Goal: Transaction & Acquisition: Book appointment/travel/reservation

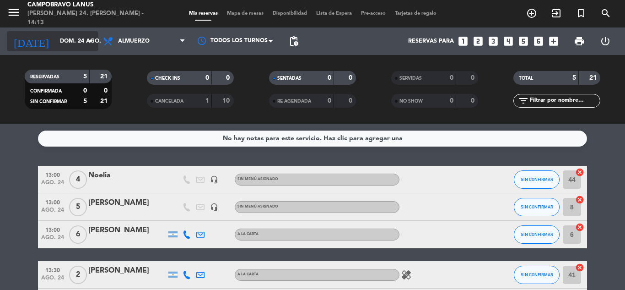
click at [60, 43] on input "dom. 24 ago." at bounding box center [93, 41] width 77 height 16
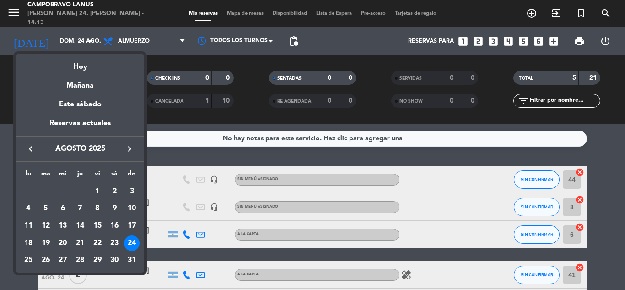
click at [81, 260] on div "28" at bounding box center [80, 261] width 16 height 16
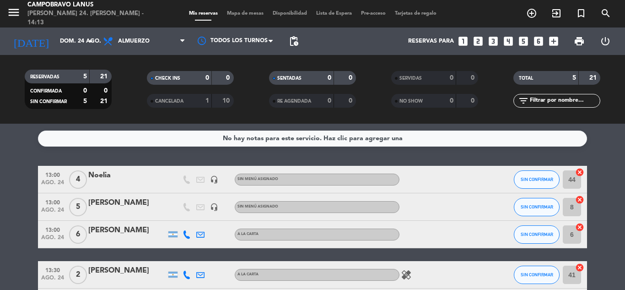
type input "jue. 28 ago."
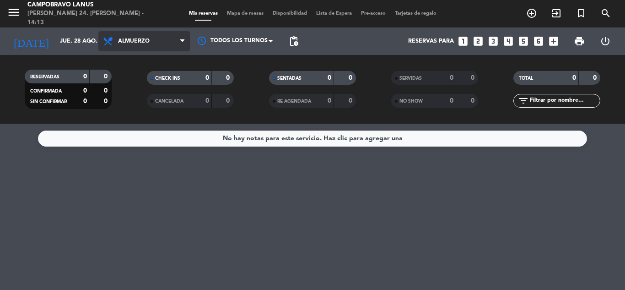
click at [146, 42] on span "Almuerzo" at bounding box center [134, 41] width 32 height 6
click at [141, 101] on div "menu CAMPOBRAVO [PERSON_NAME] 24. [PERSON_NAME] - 14:13 Mis reservas Mapa de me…" at bounding box center [312, 62] width 625 height 124
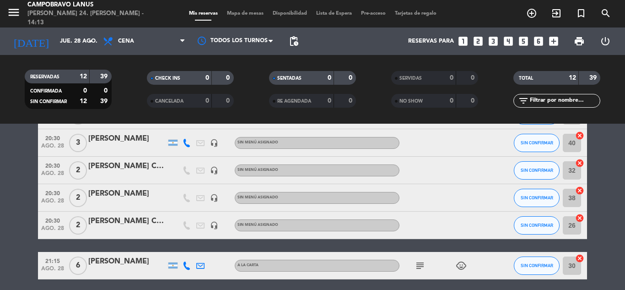
scroll to position [183, 0]
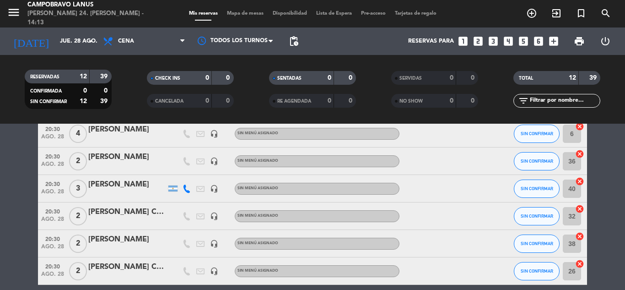
click at [75, 134] on span "4" at bounding box center [78, 134] width 18 height 18
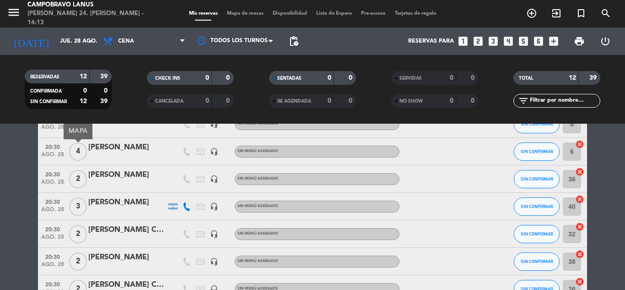
scroll to position [137, 0]
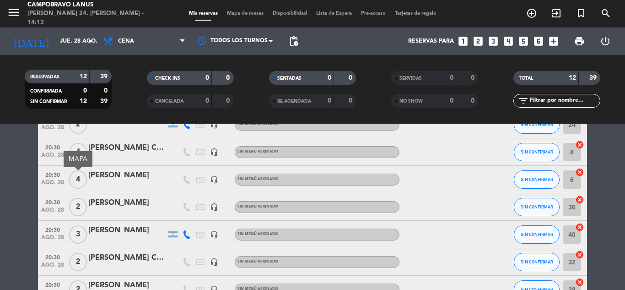
click at [138, 177] on div "[PERSON_NAME]" at bounding box center [127, 175] width 78 height 12
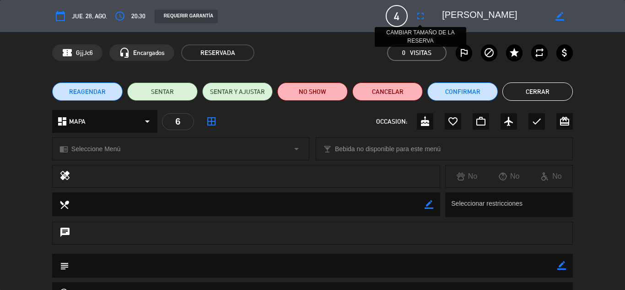
click at [421, 17] on icon "fullscreen" at bounding box center [420, 16] width 11 height 11
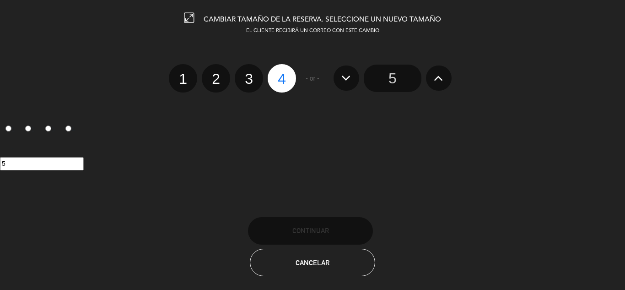
click at [428, 78] on button at bounding box center [439, 77] width 26 height 25
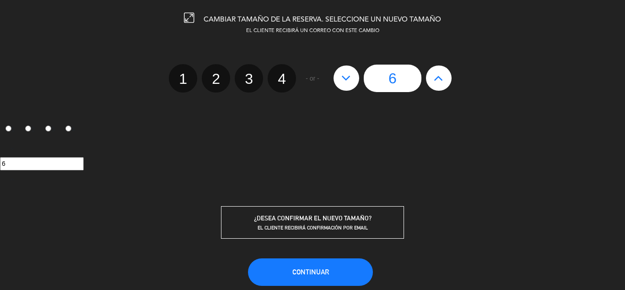
click at [351, 76] on icon at bounding box center [346, 77] width 10 height 15
type input "5"
click at [330, 272] on button "Continuar" at bounding box center [310, 271] width 125 height 27
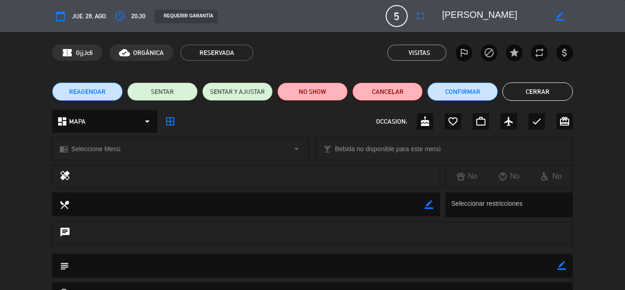
scroll to position [46, 0]
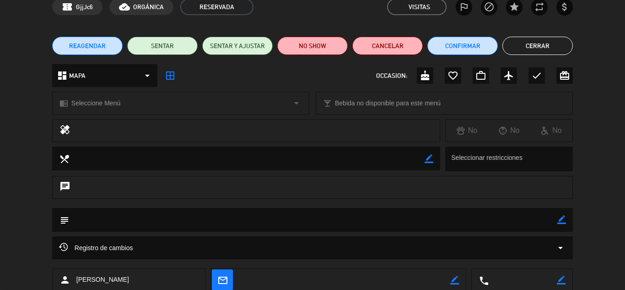
click at [534, 49] on button "Cerrar" at bounding box center [538, 46] width 70 height 18
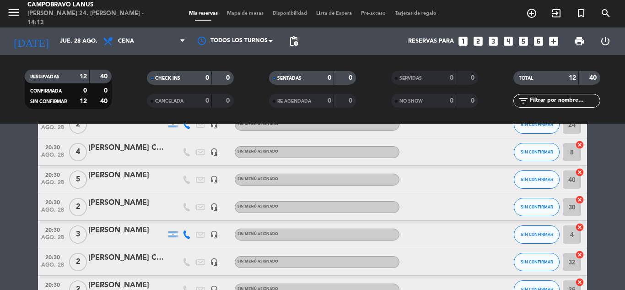
click at [480, 39] on icon "looks_two" at bounding box center [478, 41] width 12 height 12
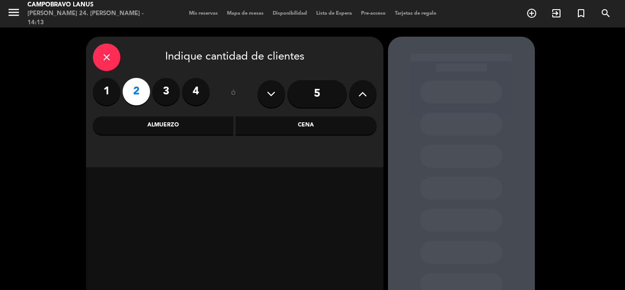
click at [273, 125] on div "Cena" at bounding box center [306, 125] width 141 height 18
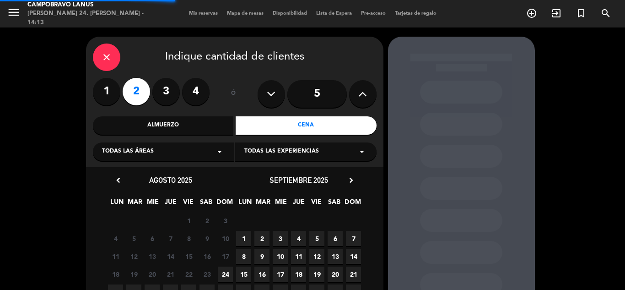
scroll to position [65, 0]
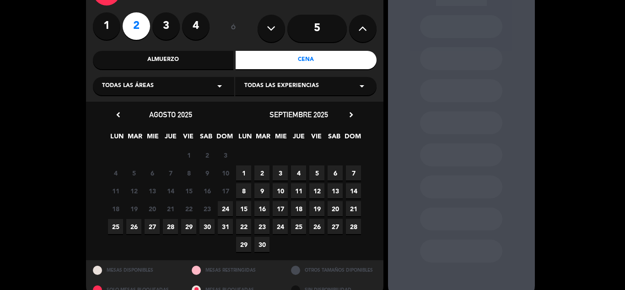
click at [168, 223] on span "28" at bounding box center [170, 226] width 15 height 15
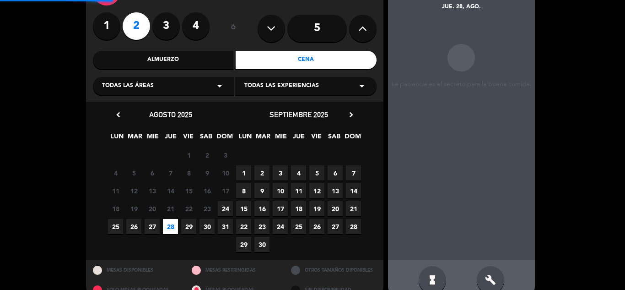
scroll to position [37, 0]
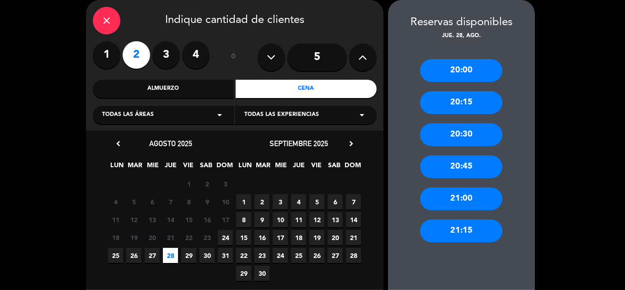
click at [450, 201] on div "21:00" at bounding box center [461, 198] width 82 height 23
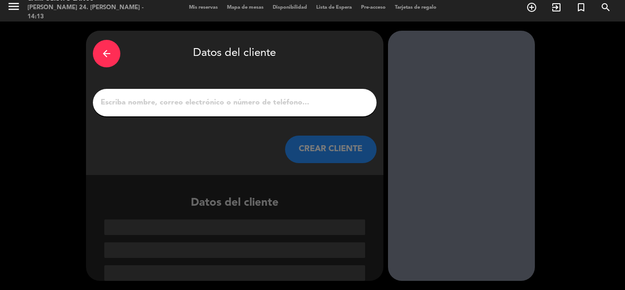
click at [121, 57] on div "arrow_back Datos del cliente" at bounding box center [235, 54] width 284 height 32
click at [110, 56] on icon "arrow_back" at bounding box center [106, 53] width 11 height 11
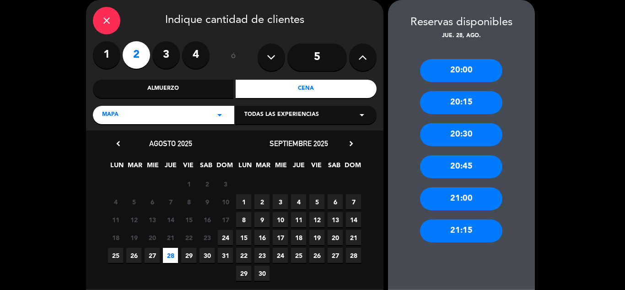
click at [439, 135] on div "20:30" at bounding box center [461, 134] width 82 height 23
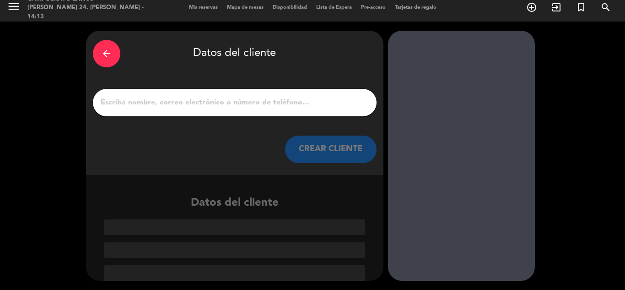
click at [210, 97] on input "1" at bounding box center [235, 102] width 270 height 13
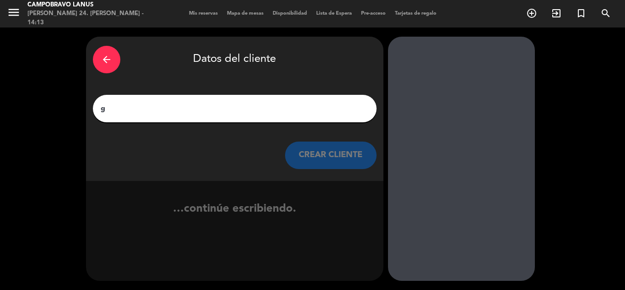
scroll to position [0, 0]
type input "g"
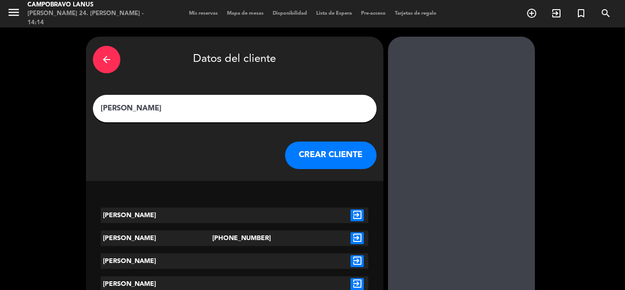
type input "[PERSON_NAME]"
click at [333, 148] on button "CREAR CLIENTE" at bounding box center [331, 154] width 92 height 27
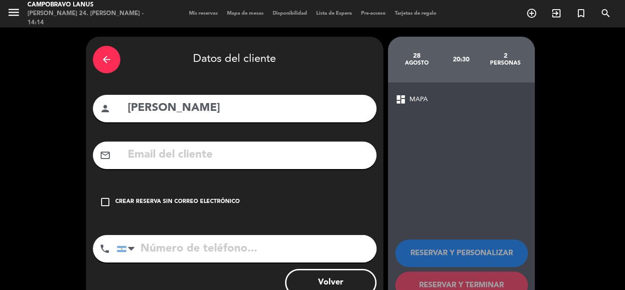
click at [126, 206] on div "check_box_outline_blank Crear reserva sin correo electrónico" at bounding box center [235, 201] width 284 height 27
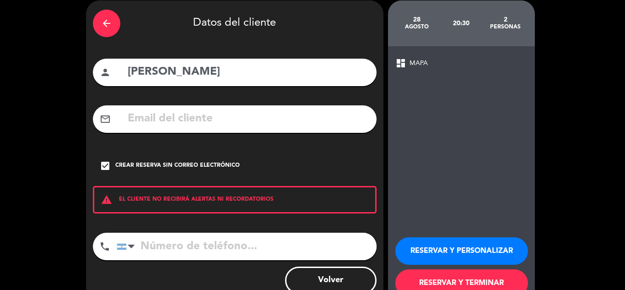
scroll to position [63, 0]
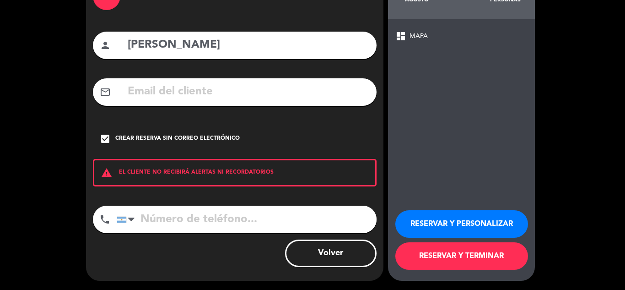
click at [429, 249] on button "RESERVAR Y TERMINAR" at bounding box center [462, 255] width 133 height 27
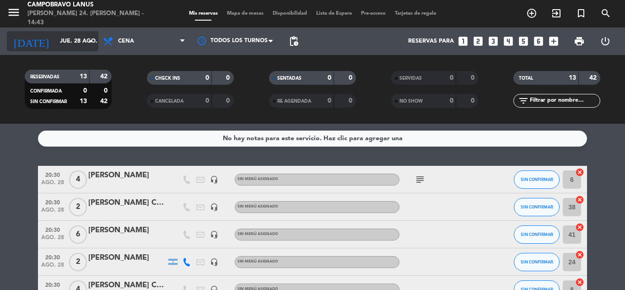
click at [55, 45] on input "jue. 28 ago." at bounding box center [93, 41] width 77 height 16
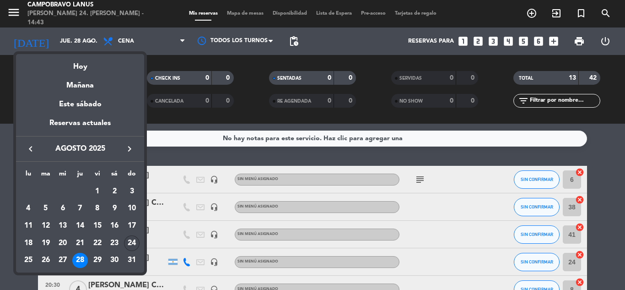
click at [127, 242] on div "24" at bounding box center [132, 243] width 16 height 16
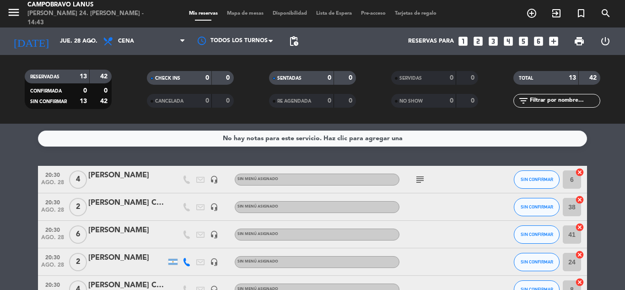
type input "dom. 24 ago."
